Goal: Find contact information: Find contact information

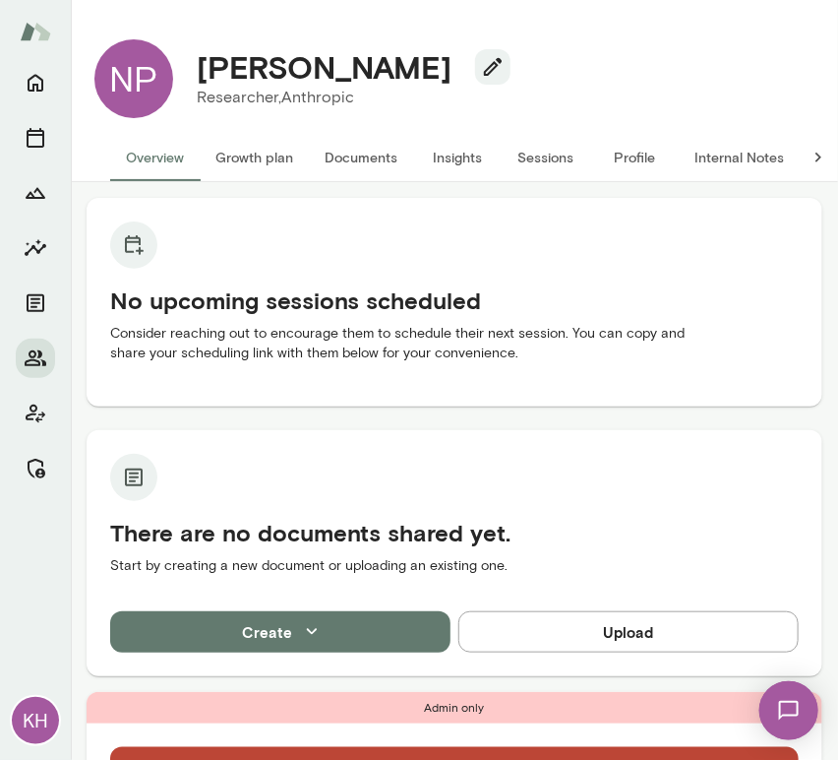
scroll to position [607, 0]
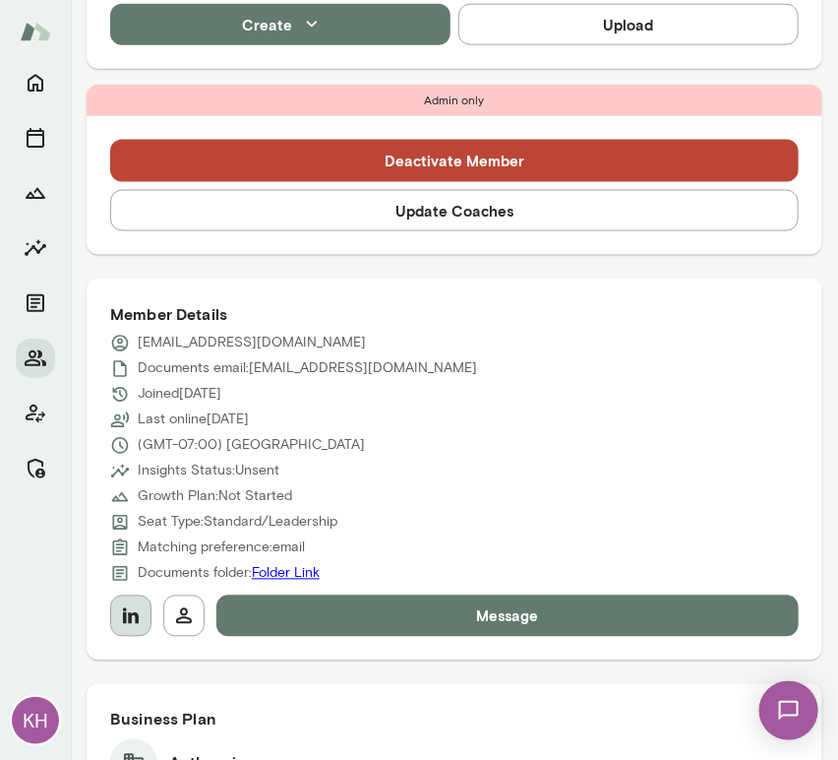
click at [139, 608] on icon "button" at bounding box center [131, 616] width 24 height 24
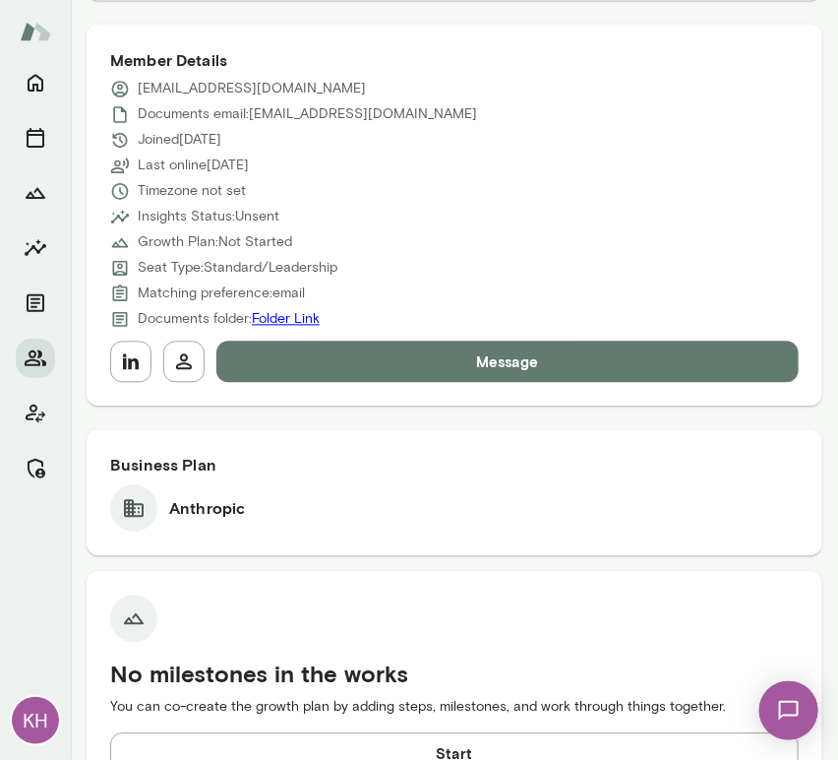
scroll to position [862, 0]
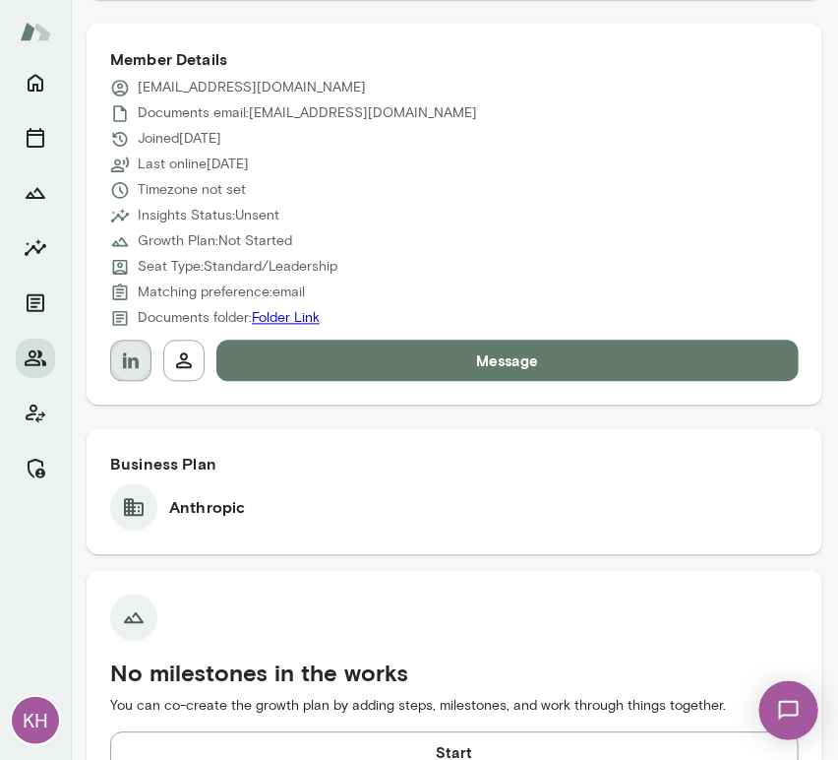
click at [119, 365] on icon "button" at bounding box center [131, 361] width 24 height 24
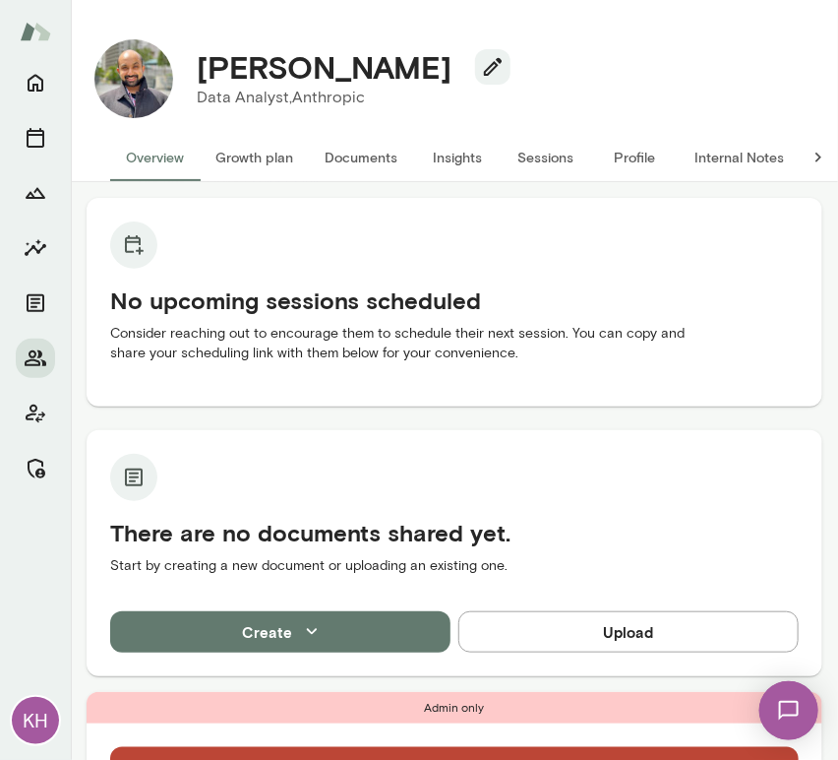
drag, startPoint x: 511, startPoint y: 65, endPoint x: 185, endPoint y: 61, distance: 325.7
click at [185, 61] on div "Krishna Sounderrajan" at bounding box center [346, 66] width 330 height 37
copy h4 "Krishna Sounderrajan"
